Goal: Information Seeking & Learning: Learn about a topic

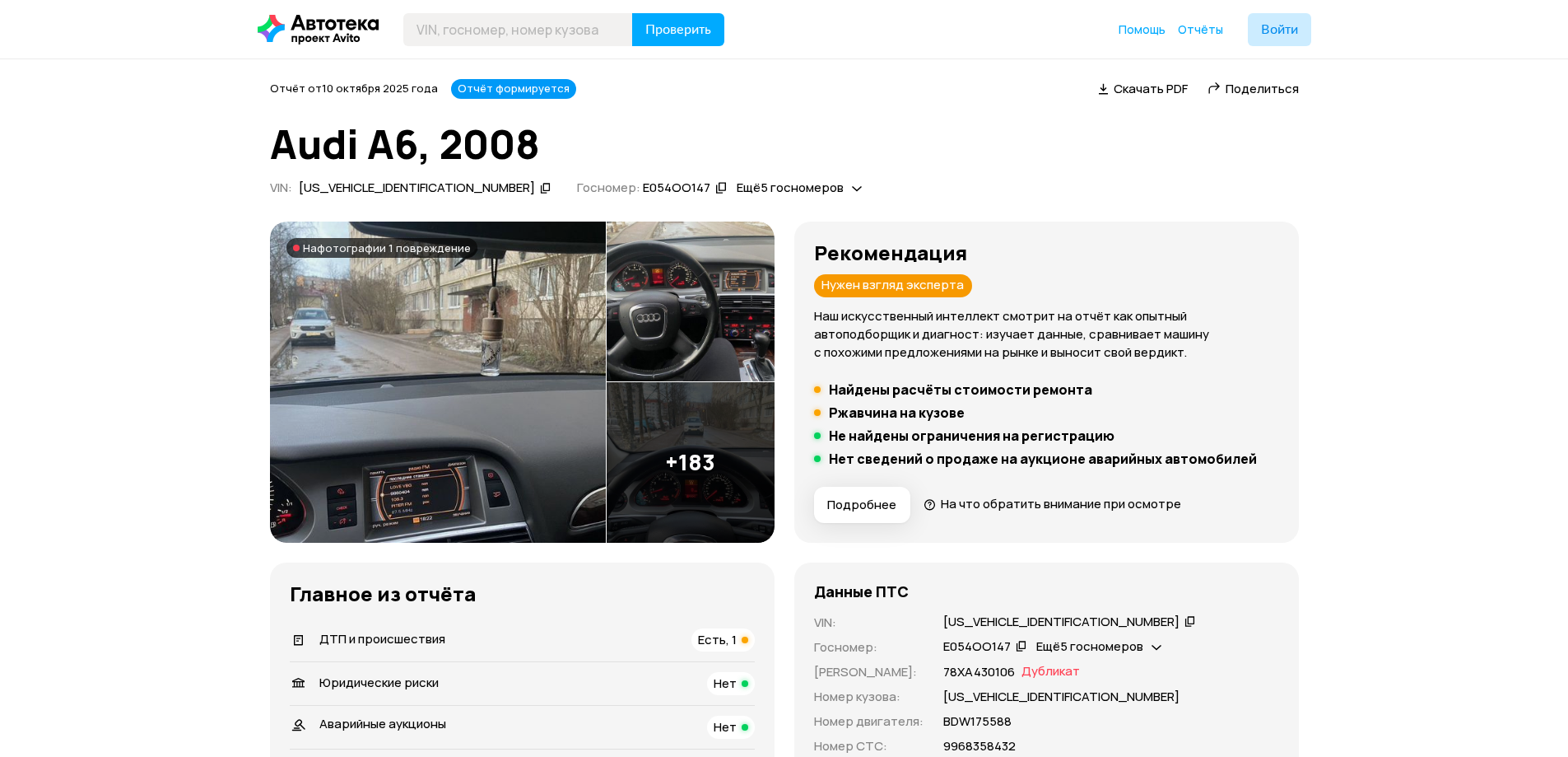
click at [904, 419] on h5 "Ржавчина на кузове" at bounding box center [897, 412] width 136 height 17
click at [902, 388] on h5 "Найдены расчёты стоимости ремонта" at bounding box center [961, 389] width 263 height 17
click at [905, 393] on h5 "Найдены расчёты стоимости ремонта" at bounding box center [961, 389] width 263 height 17
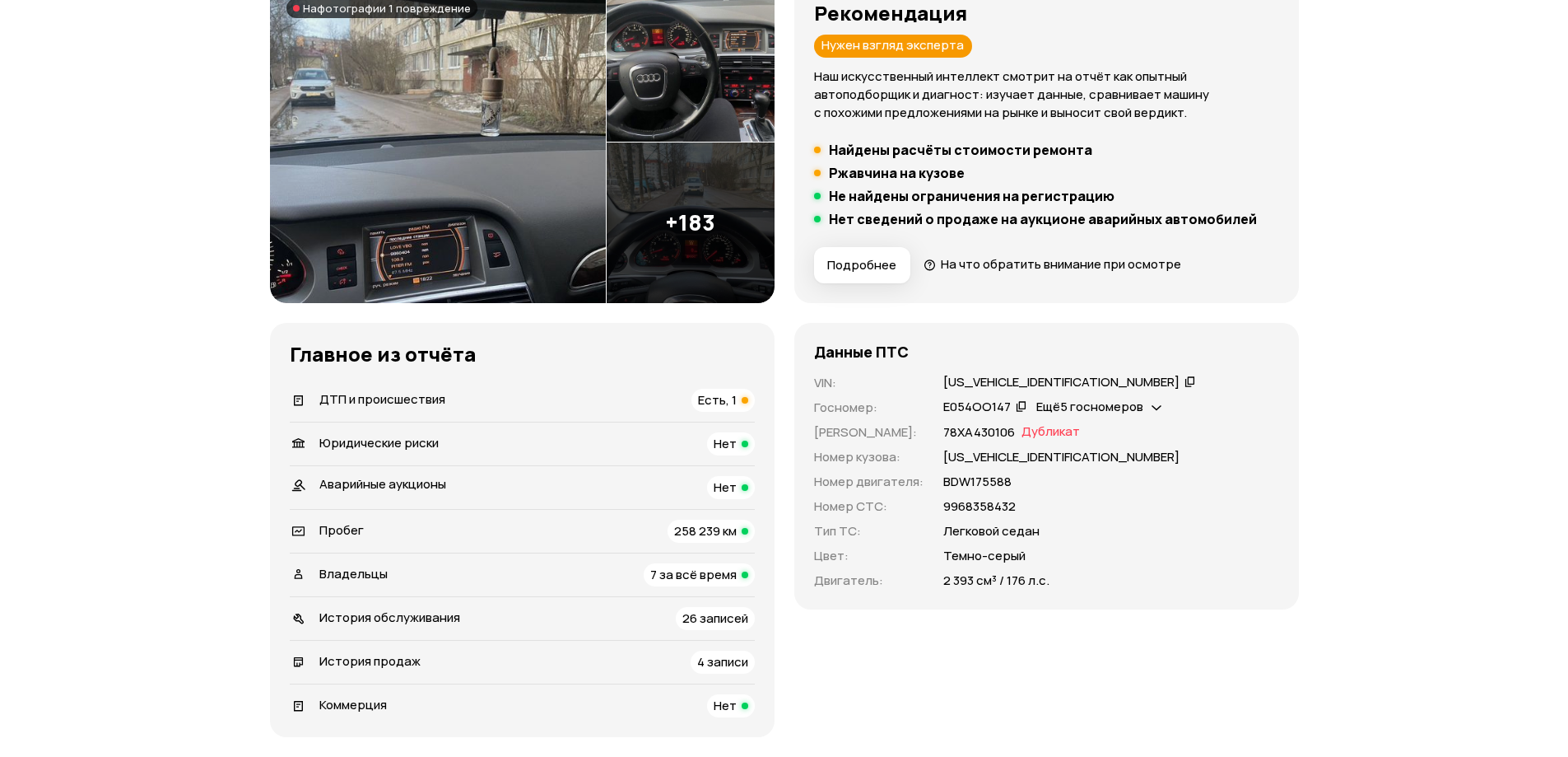
scroll to position [247, 0]
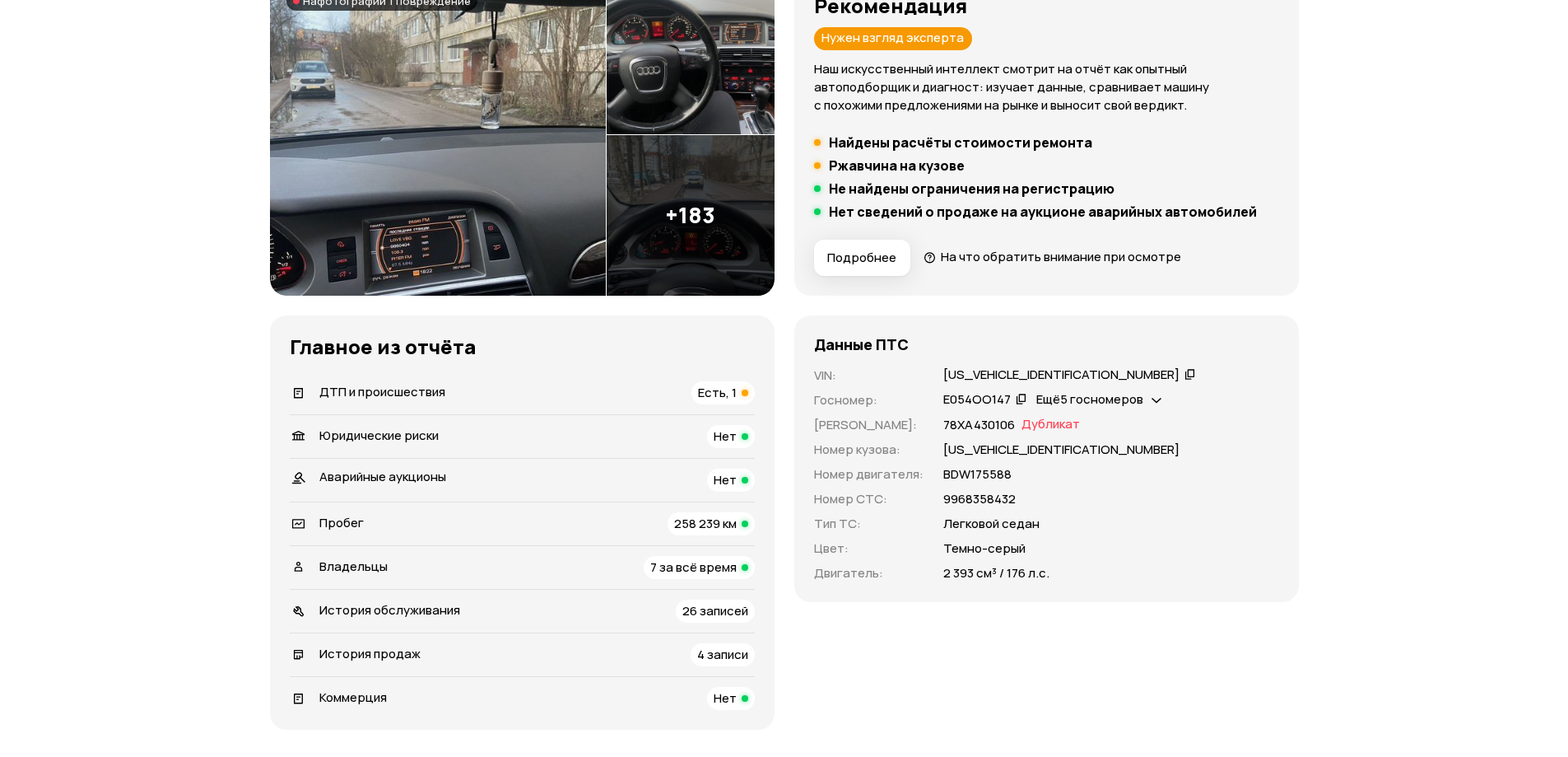
click at [423, 393] on span "ДТП и происшествия" at bounding box center [382, 392] width 126 height 18
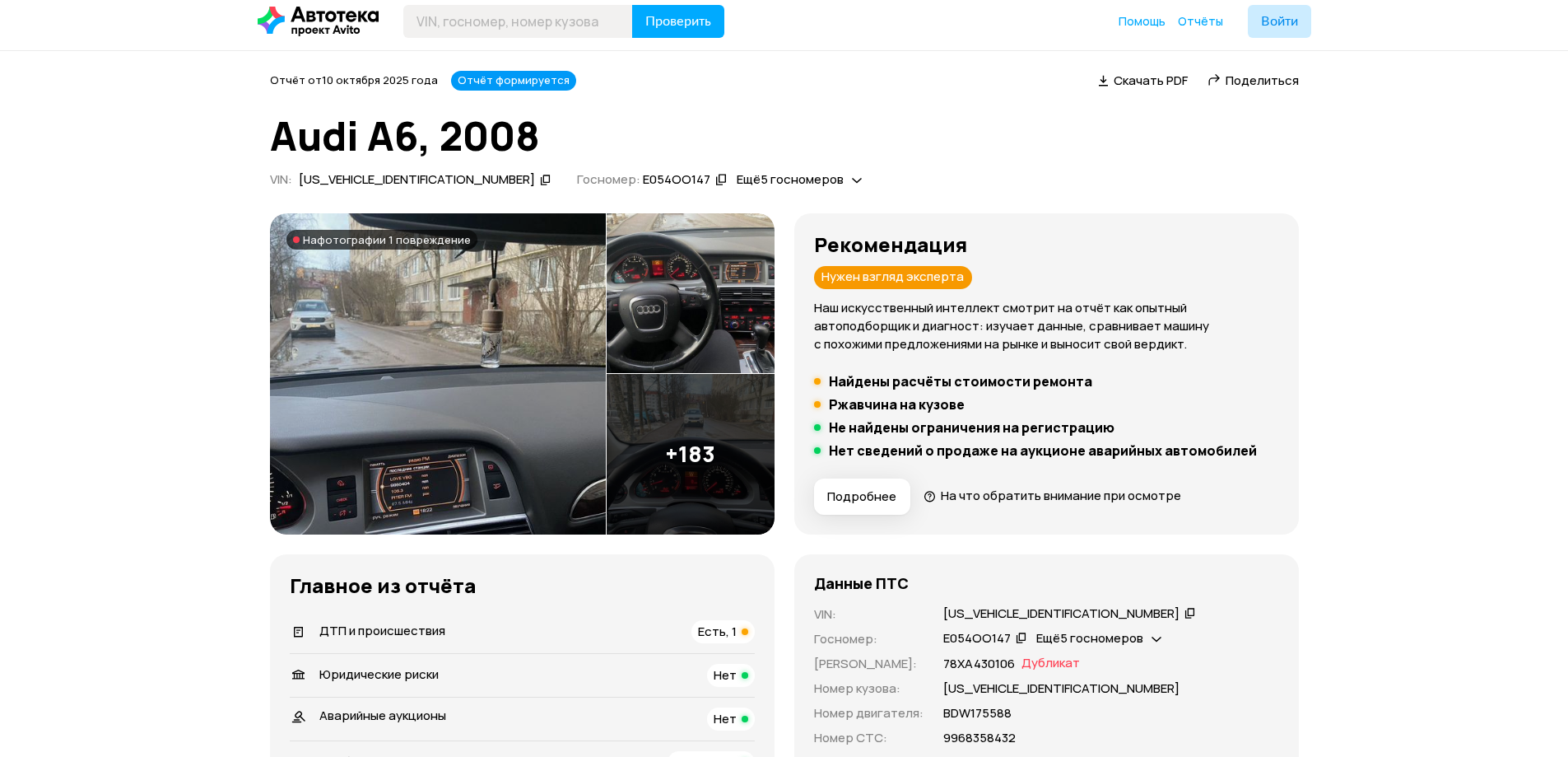
scroll to position [0, 0]
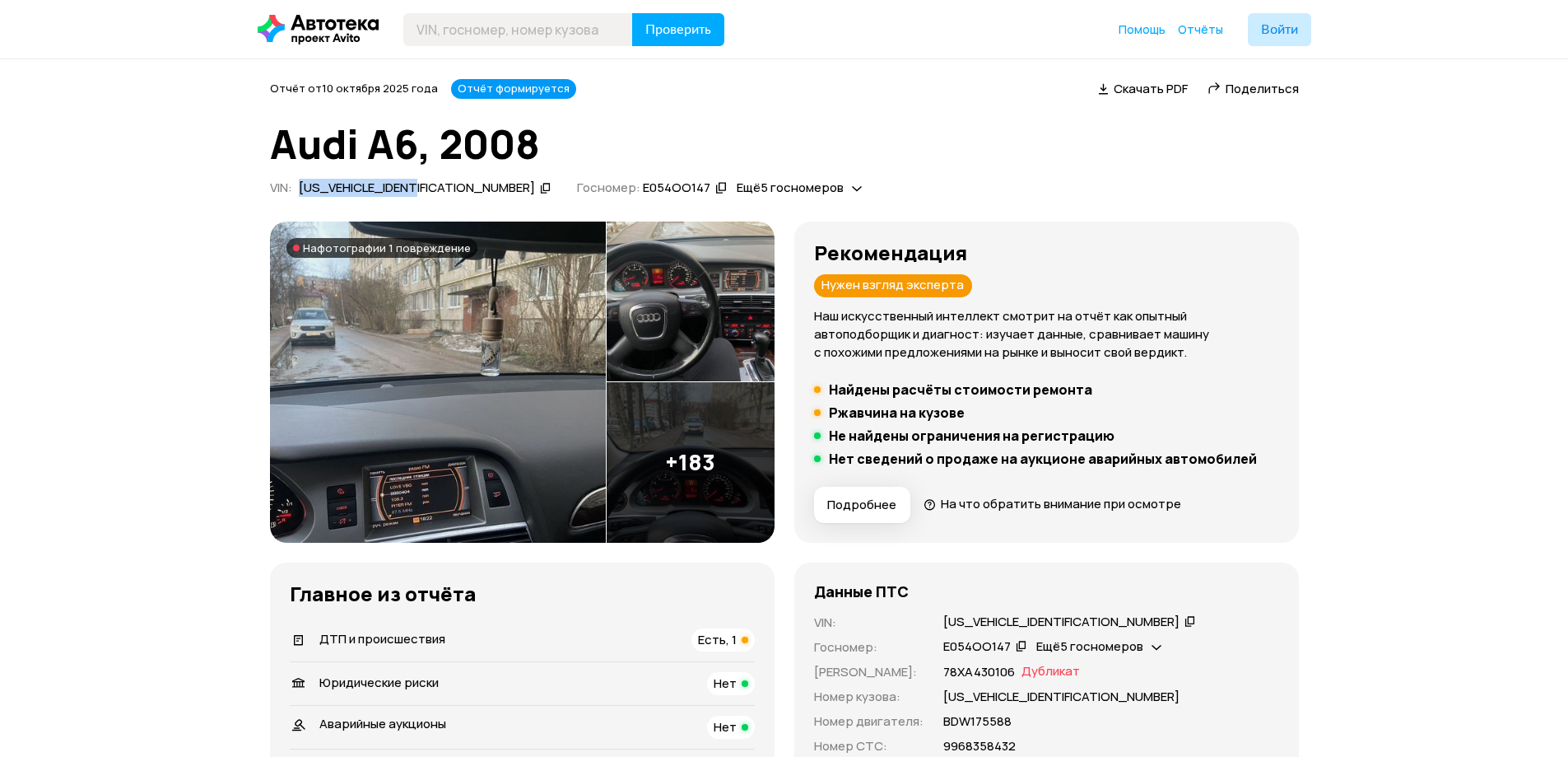
drag, startPoint x: 427, startPoint y: 191, endPoint x: 304, endPoint y: 192, distance: 123.0
click at [304, 192] on div "[US_VEHICLE_IDENTIFICATION_NUMBER]" at bounding box center [424, 188] width 257 height 18
copy div "[US_VEHICLE_IDENTIFICATION_NUMBER]"
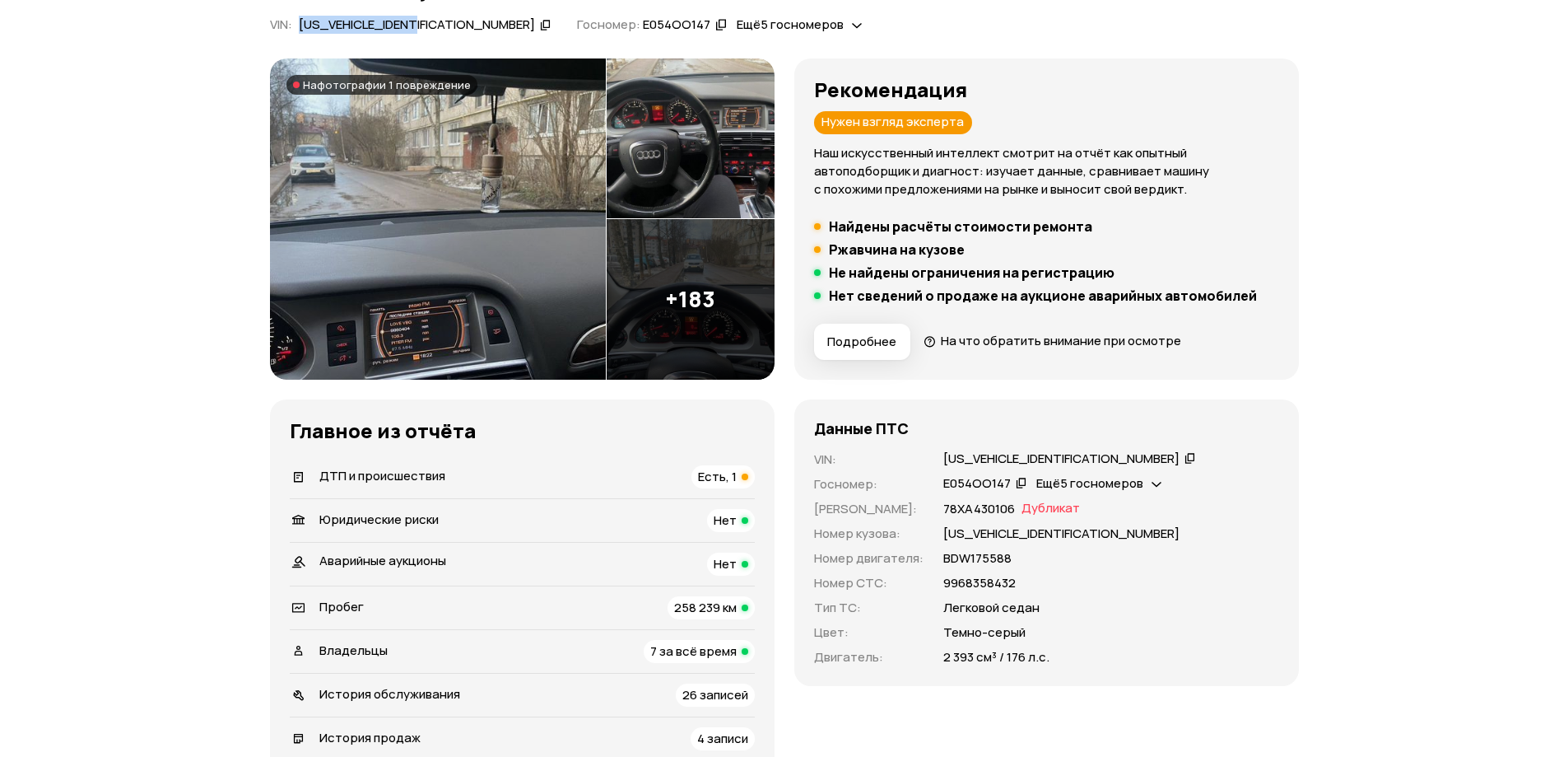
scroll to position [329, 0]
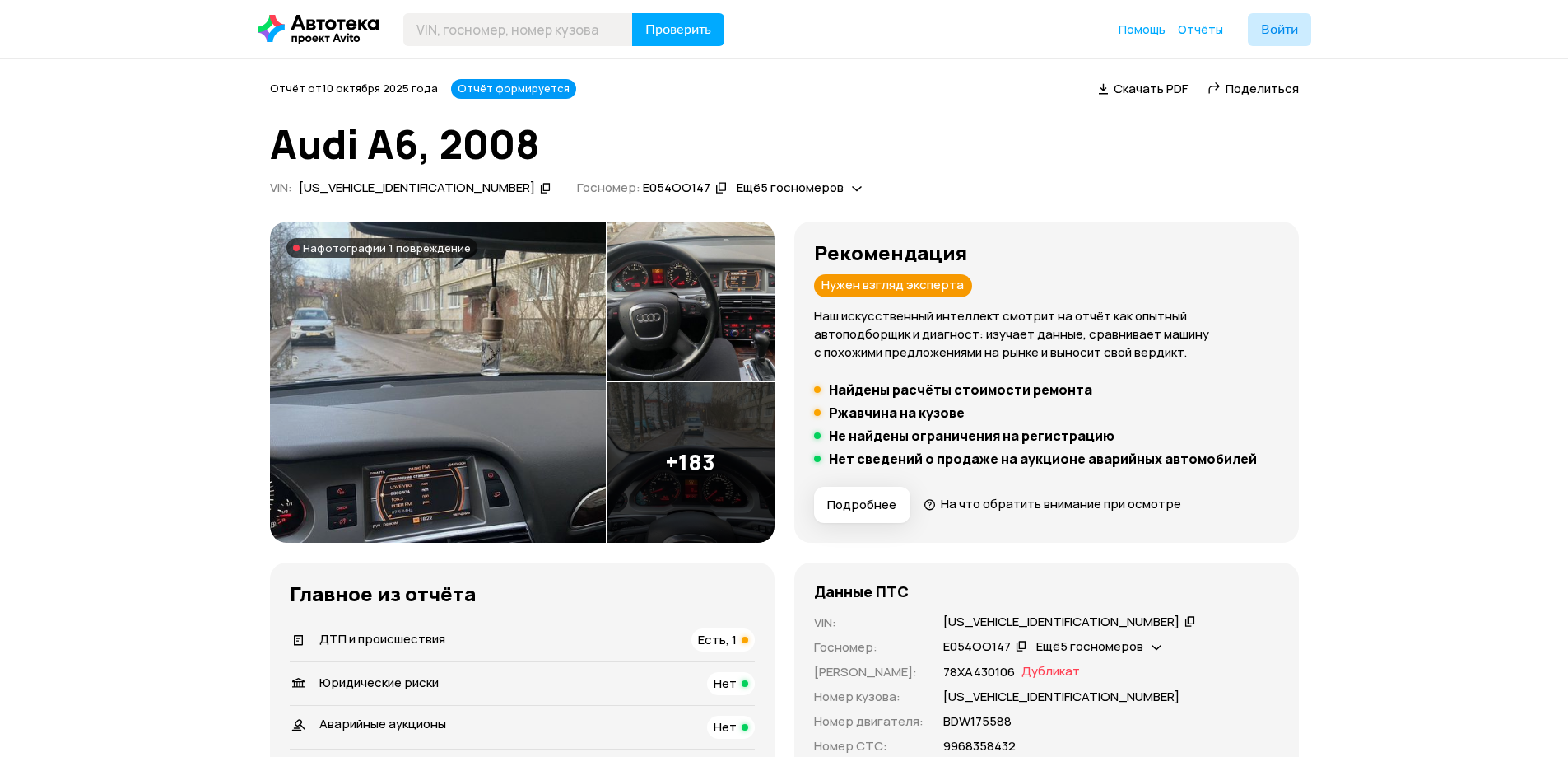
click at [947, 410] on h5 "Ржавчина на кузове" at bounding box center [897, 412] width 136 height 17
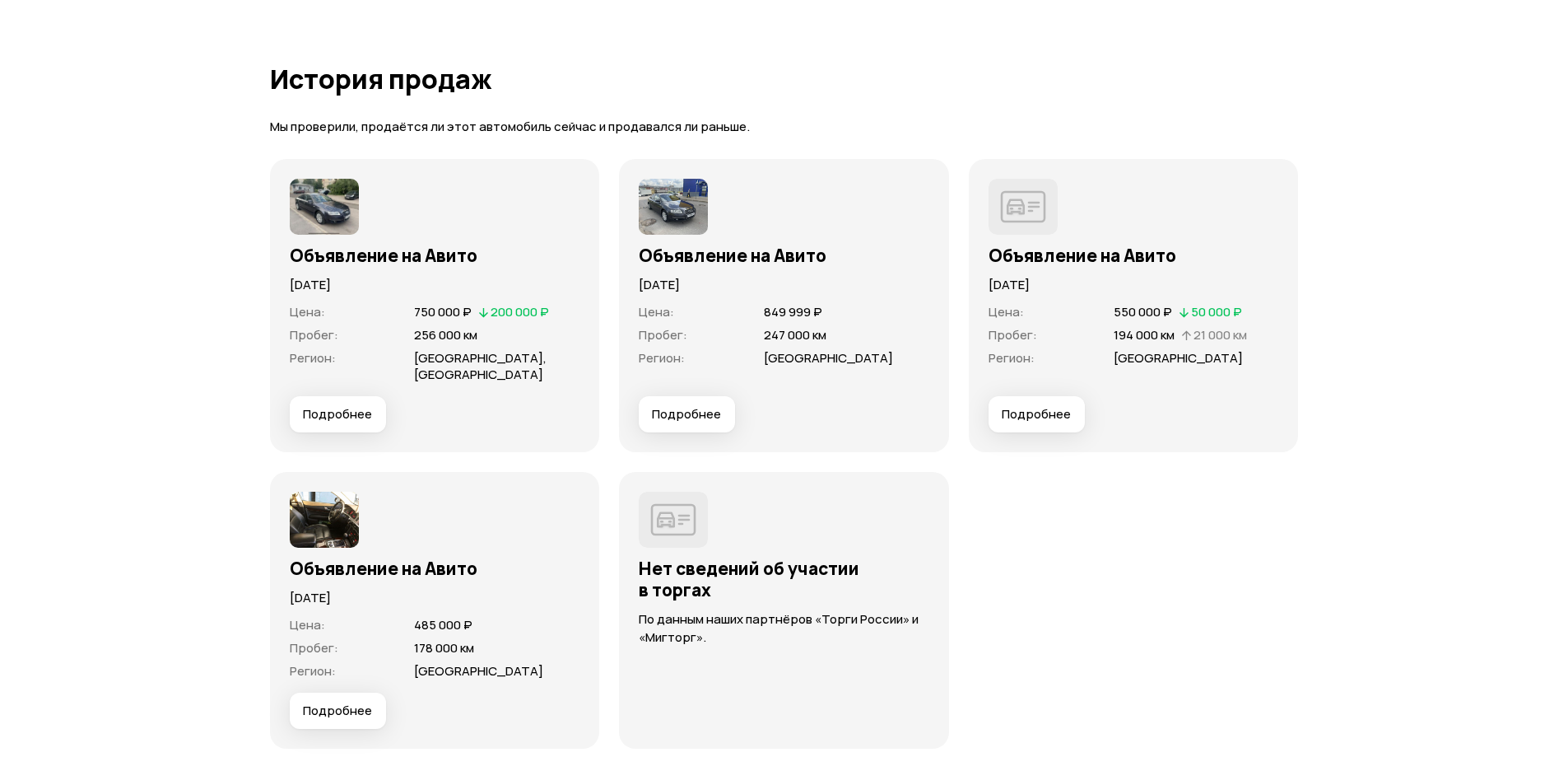
scroll to position [5022, 0]
drag, startPoint x: 409, startPoint y: 309, endPoint x: 477, endPoint y: 307, distance: 68.0
click at [477, 307] on div "Цена : 750 000 ₽   200 000 ₽" at bounding box center [435, 311] width 291 height 17
drag, startPoint x: 755, startPoint y: 304, endPoint x: 817, endPoint y: 309, distance: 62.2
click at [817, 309] on div "Цена : 849 999 ₽" at bounding box center [784, 311] width 291 height 17
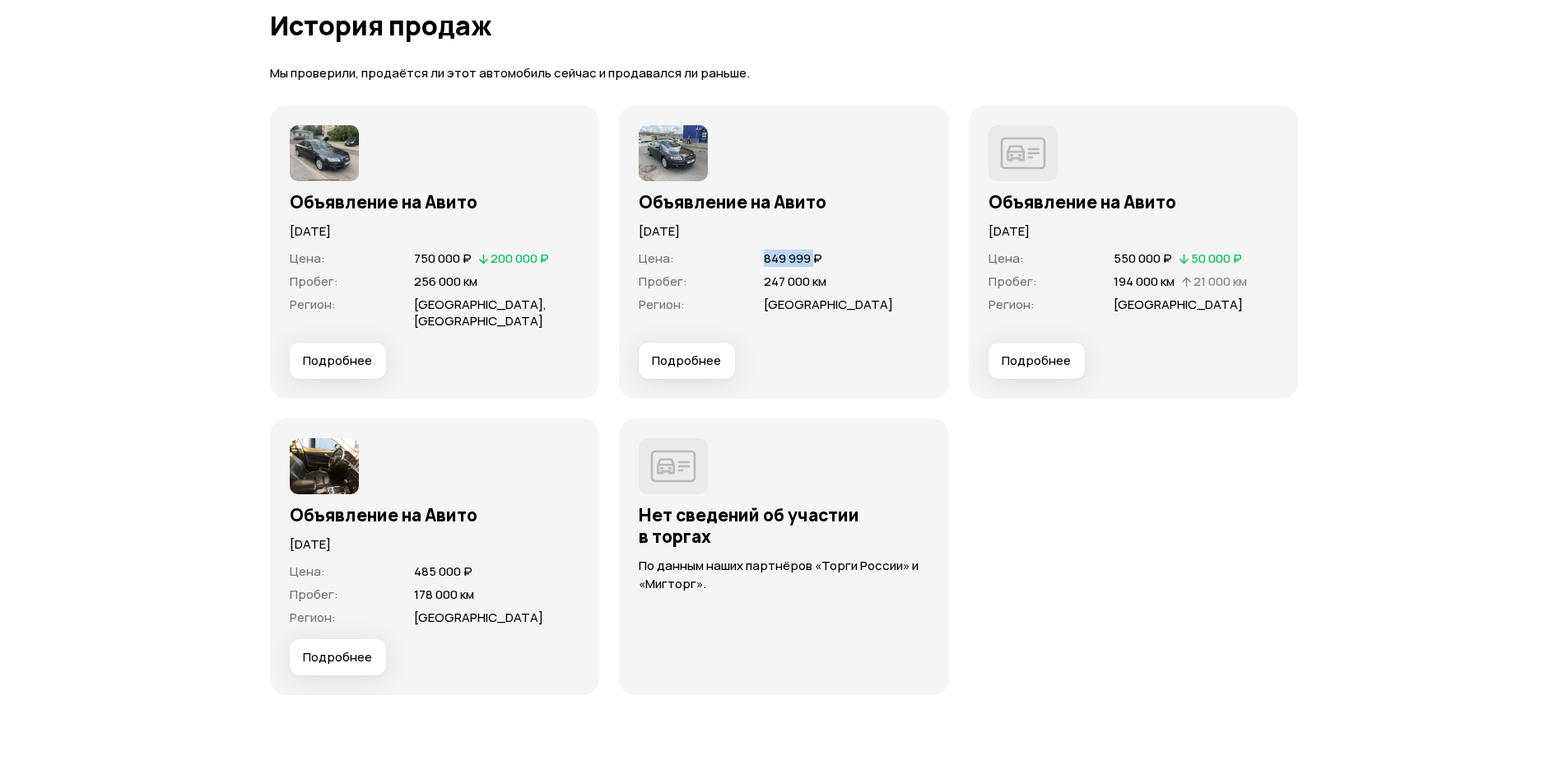
scroll to position [5105, 0]
